Goal: Transaction & Acquisition: Purchase product/service

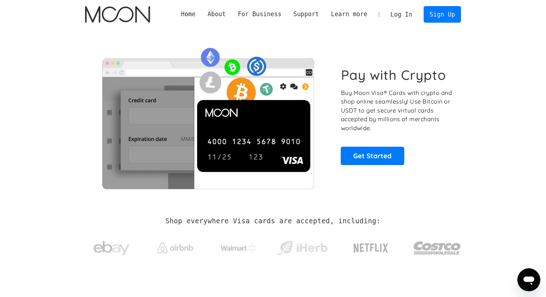
click at [414, 13] on link "Log In" at bounding box center [402, 14] width 34 height 16
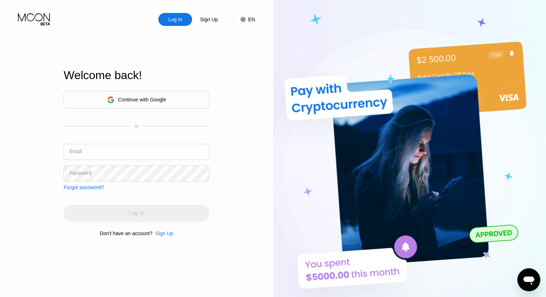
click at [108, 150] on input "text" at bounding box center [137, 152] width 146 height 16
type input "[EMAIL_ADDRESS][DOMAIN_NAME]"
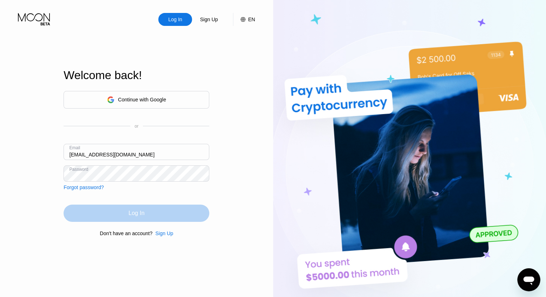
click at [156, 216] on div "Log In" at bounding box center [137, 212] width 146 height 17
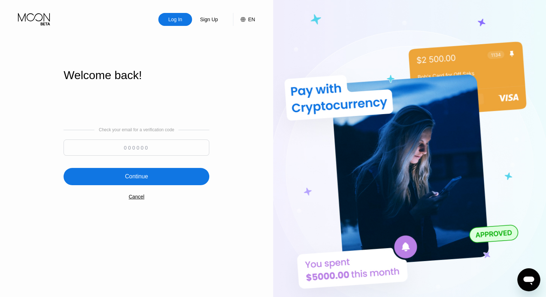
click at [141, 150] on input at bounding box center [137, 147] width 146 height 16
paste input "691210"
type input "691210"
click at [162, 179] on div "Continue" at bounding box center [137, 176] width 146 height 17
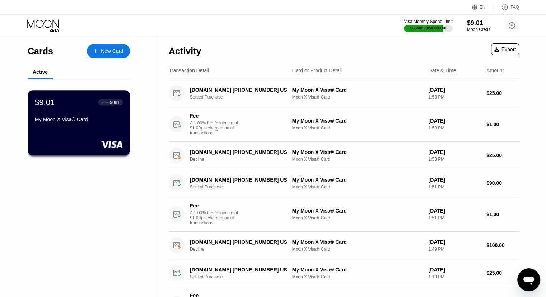
click at [93, 110] on div "$9.01 ● ● ● ● 9081 My Moon X Visa® Card" at bounding box center [79, 111] width 88 height 28
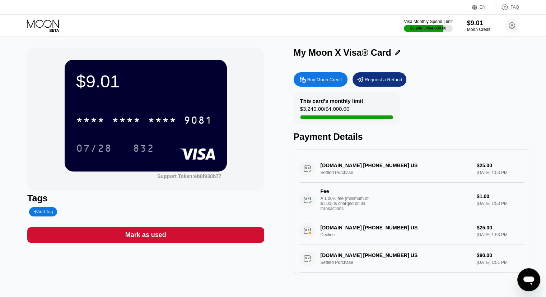
click at [321, 80] on div "Buy Moon Credit" at bounding box center [325, 80] width 35 height 6
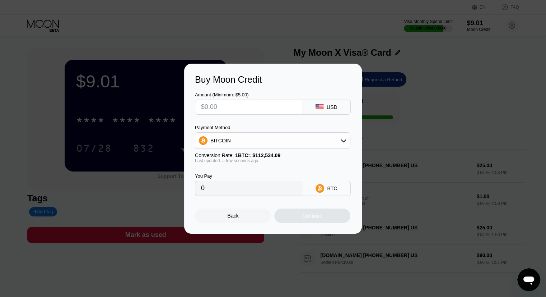
click at [254, 111] on input "text" at bounding box center [248, 107] width 95 height 14
type input "$70"
type input "0.00062204"
type input "$700"
type input "0.00622034"
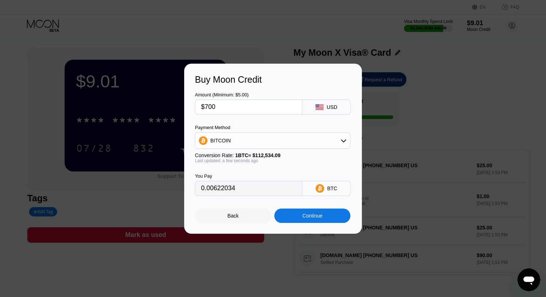
type input "$700"
click at [322, 218] on div "Continue" at bounding box center [312, 216] width 20 height 6
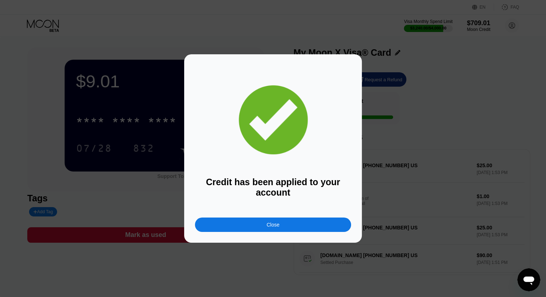
click at [293, 225] on div "Close" at bounding box center [273, 224] width 156 height 14
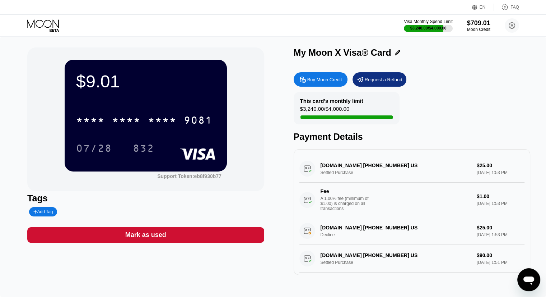
click at [246, 28] on div "Visa Monthly Spend Limit $3,240.00 / $4,000.00 $709.01 Moon Credit [EMAIL_ADDRE…" at bounding box center [273, 26] width 546 height 22
